Goal: Information Seeking & Learning: Learn about a topic

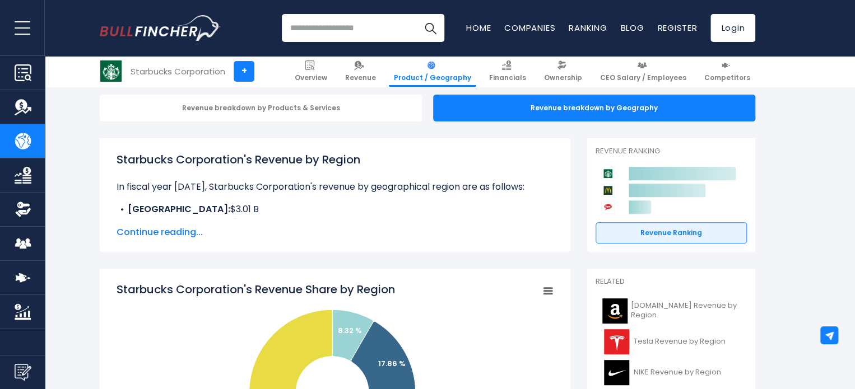
click at [185, 235] on span "Continue reading..." at bounding box center [334, 232] width 437 height 13
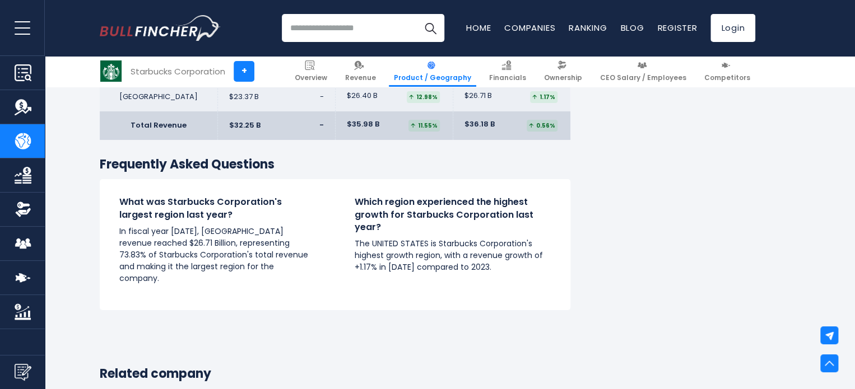
scroll to position [1960, 0]
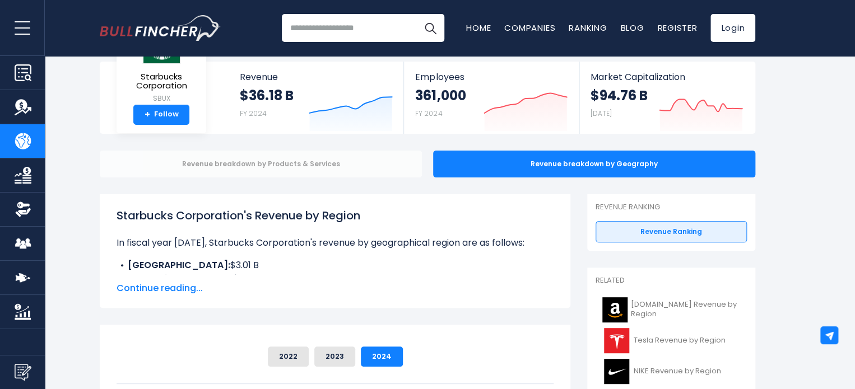
scroll to position [112, 0]
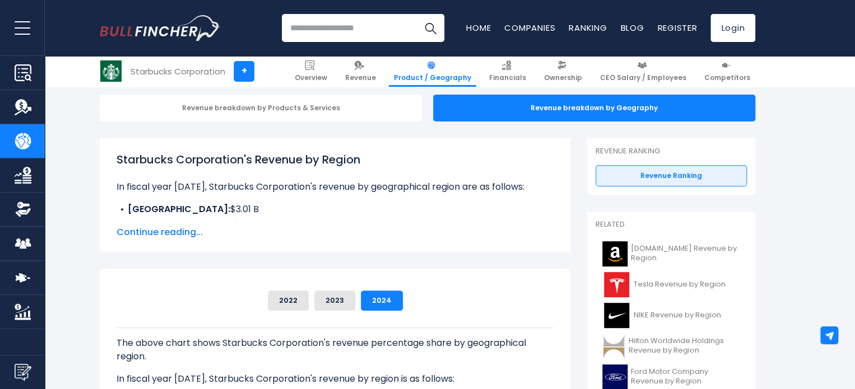
click at [170, 231] on span "Continue reading..." at bounding box center [334, 232] width 437 height 13
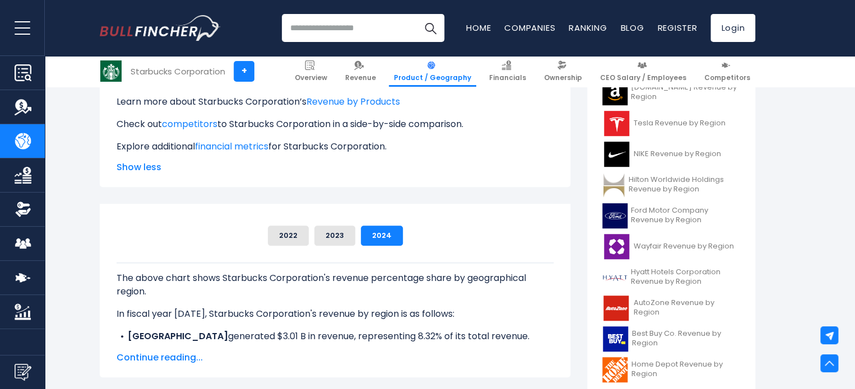
scroll to position [280, 0]
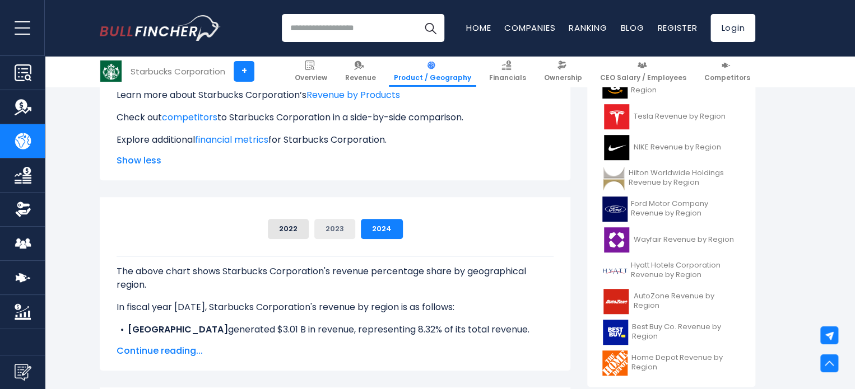
click at [343, 230] on button "2023" at bounding box center [334, 229] width 41 height 20
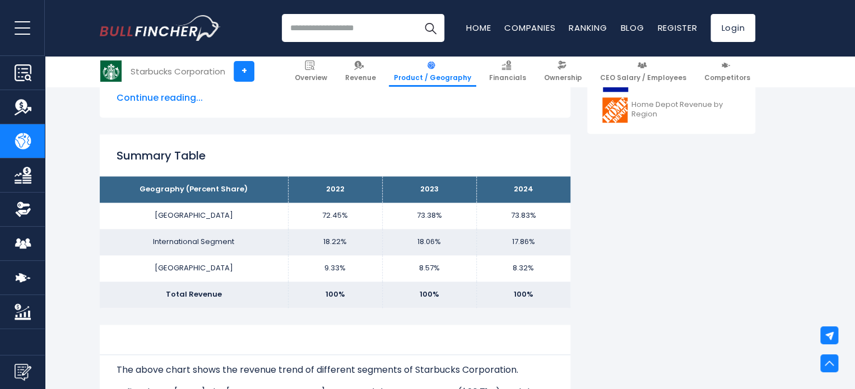
scroll to position [560, 0]
